Goal: Information Seeking & Learning: Learn about a topic

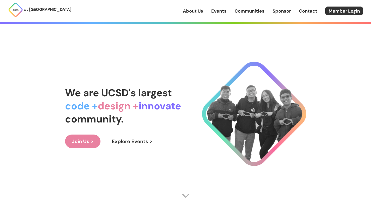
click at [214, 13] on link "Events" at bounding box center [218, 11] width 15 height 7
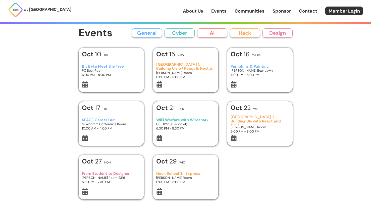
scroll to position [1, 0]
drag, startPoint x: 190, startPoint y: 69, endPoint x: 156, endPoint y: 64, distance: 34.7
click at [156, 64] on h3 "[GEOGRAPHIC_DATA] 1: Building UIs w/ React & Next.js" at bounding box center [185, 66] width 58 height 8
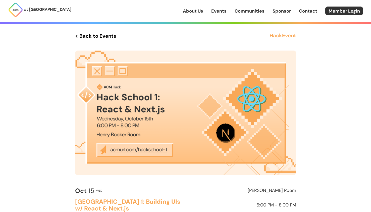
scroll to position [1, 0]
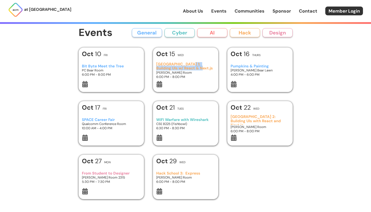
drag, startPoint x: 184, startPoint y: 63, endPoint x: 189, endPoint y: 67, distance: 6.4
click at [189, 67] on h3 "[GEOGRAPHIC_DATA] 1: Building UIs w/ React & Next.js" at bounding box center [185, 66] width 58 height 8
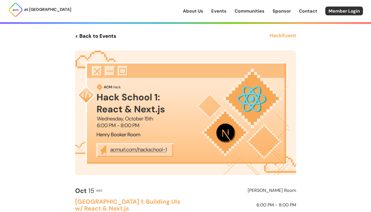
scroll to position [1, 0]
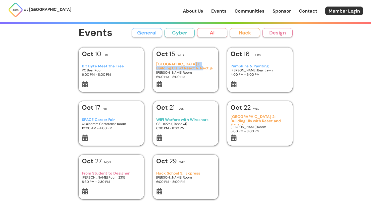
drag, startPoint x: 187, startPoint y: 67, endPoint x: 185, endPoint y: 63, distance: 4.2
click at [185, 63] on h3 "[GEOGRAPHIC_DATA] 1: Building UIs w/ React & Next.js" at bounding box center [185, 66] width 58 height 8
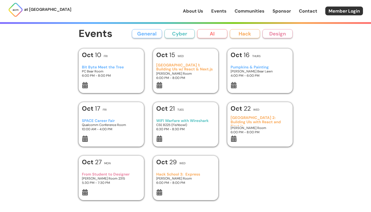
scroll to position [1, 0]
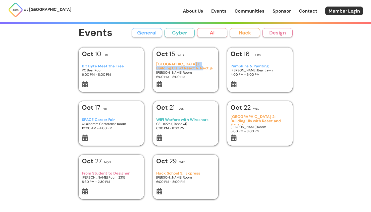
drag, startPoint x: 185, startPoint y: 67, endPoint x: 184, endPoint y: 63, distance: 4.4
click at [184, 63] on h3 "[GEOGRAPHIC_DATA] 1: Building UIs w/ React & Next.js" at bounding box center [185, 66] width 58 height 8
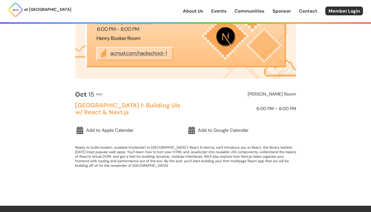
scroll to position [107, 0]
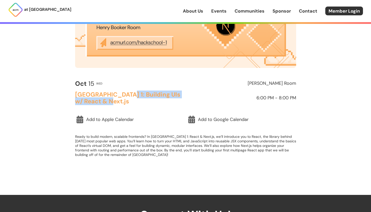
drag, startPoint x: 119, startPoint y: 92, endPoint x: 127, endPoint y: 103, distance: 13.0
click at [127, 103] on h2 "[GEOGRAPHIC_DATA] 1: Building UIs w/ React & Next.js" at bounding box center [129, 97] width 108 height 13
copy h2 "Building UIs w/ React & Next.js"
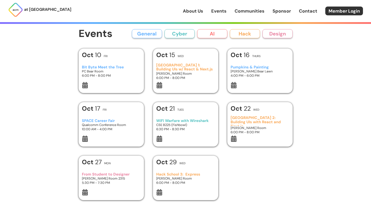
click at [246, 35] on button "Hack" at bounding box center [245, 33] width 30 height 9
